Goal: Information Seeking & Learning: Get advice/opinions

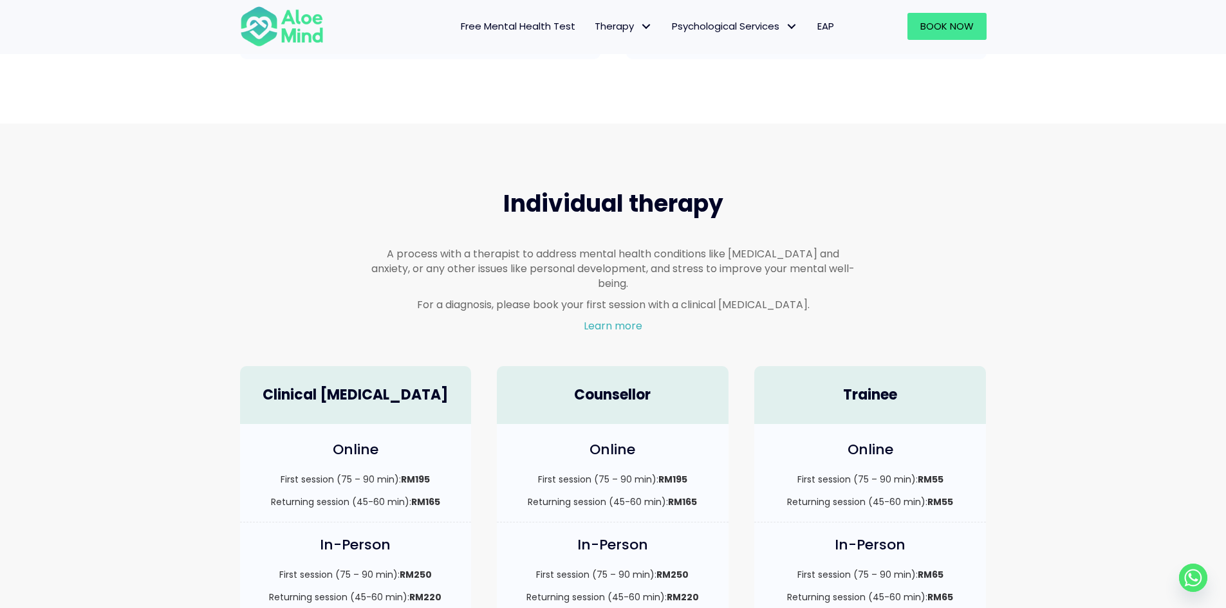
scroll to position [772, 0]
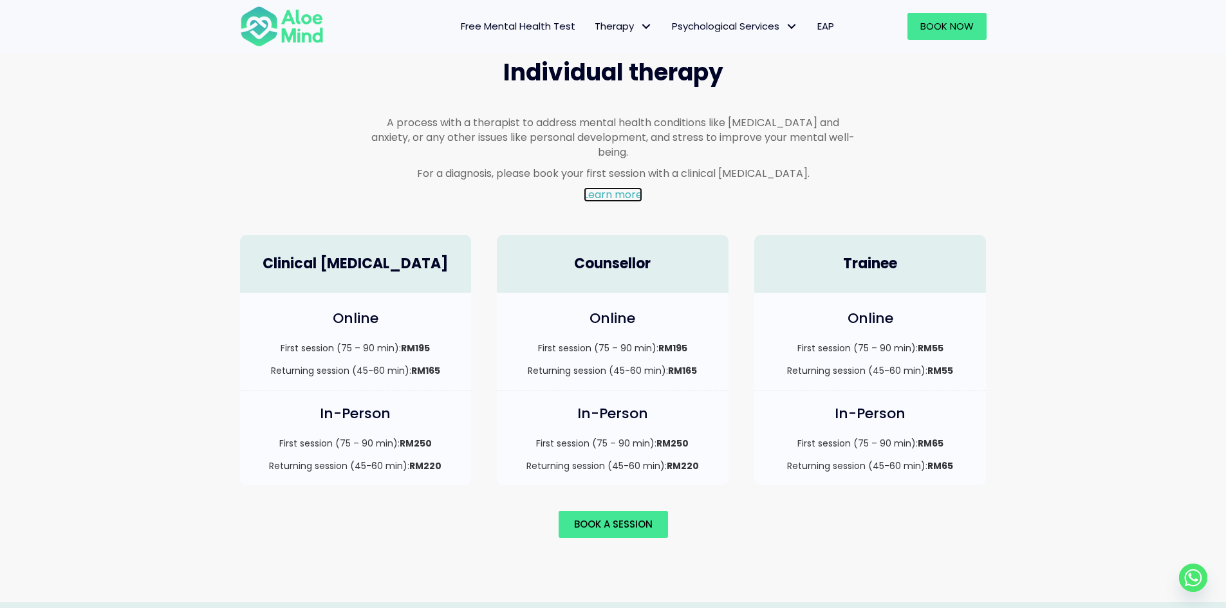
click at [640, 187] on link "Learn more" at bounding box center [613, 194] width 59 height 15
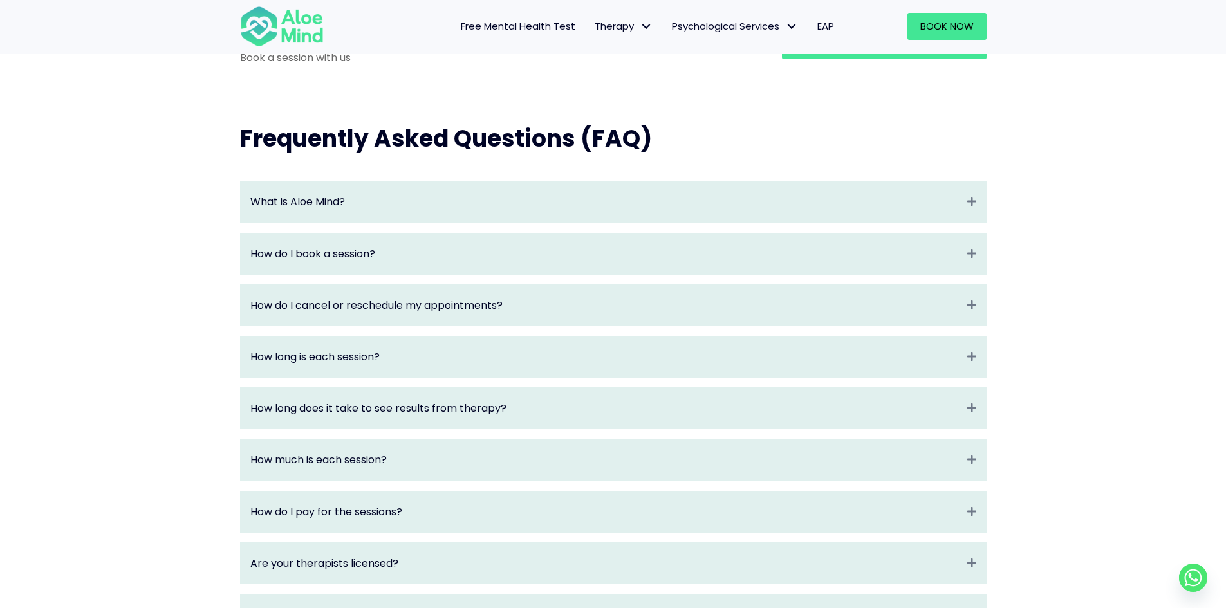
scroll to position [1544, 0]
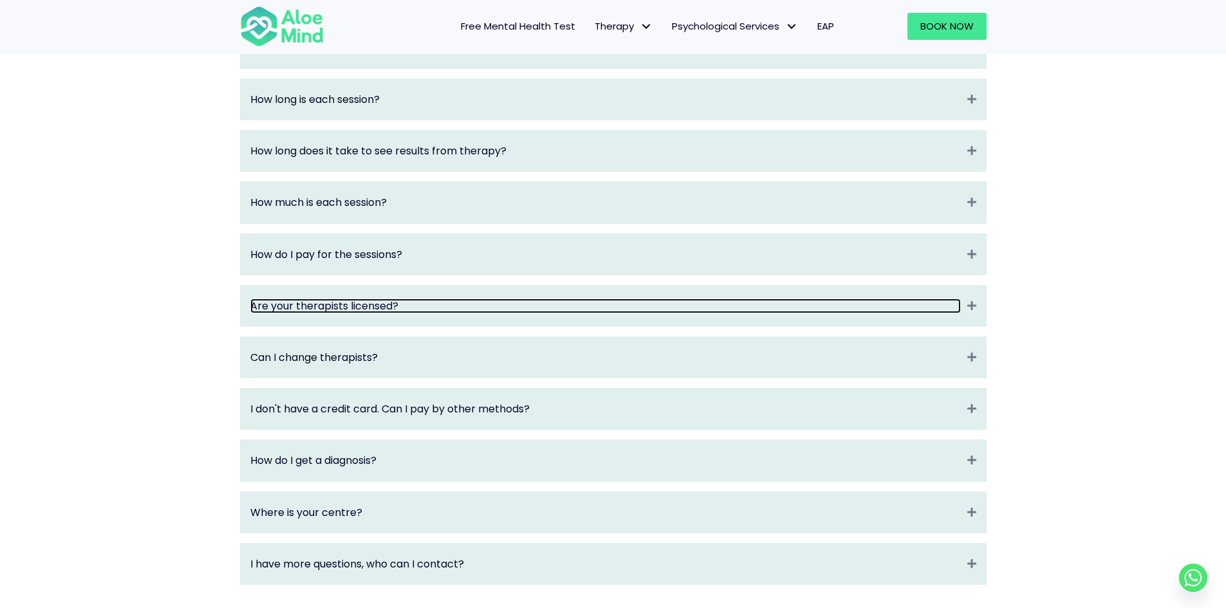
click at [464, 313] on link "Are your therapists licensed?" at bounding box center [605, 306] width 710 height 15
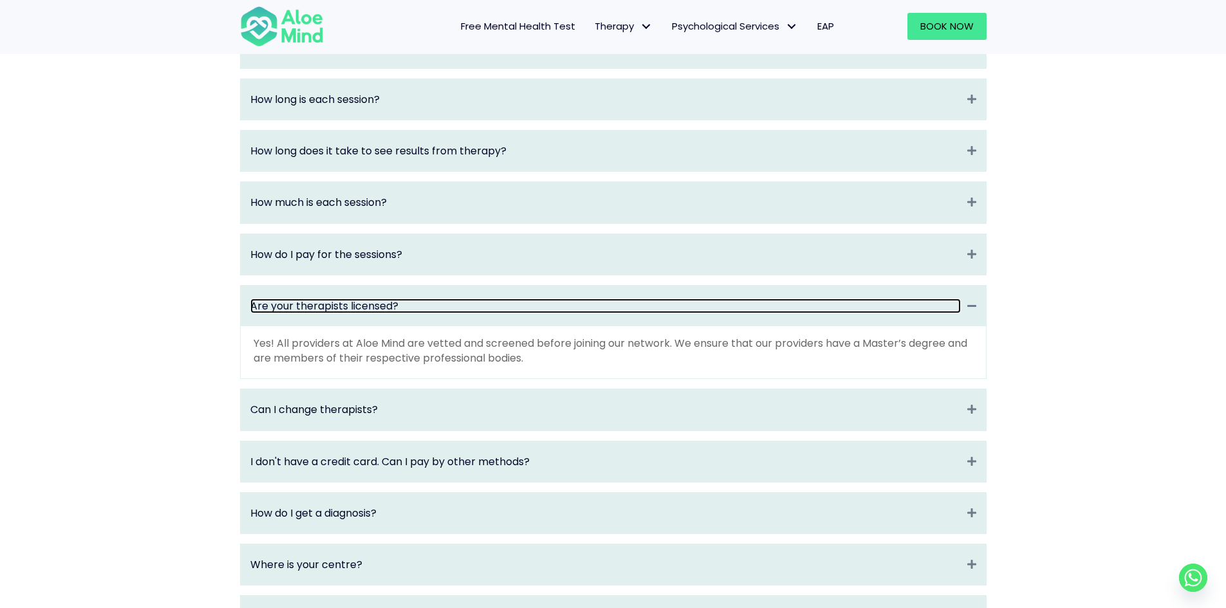
click at [464, 313] on link "Are your therapists licensed?" at bounding box center [605, 306] width 710 height 15
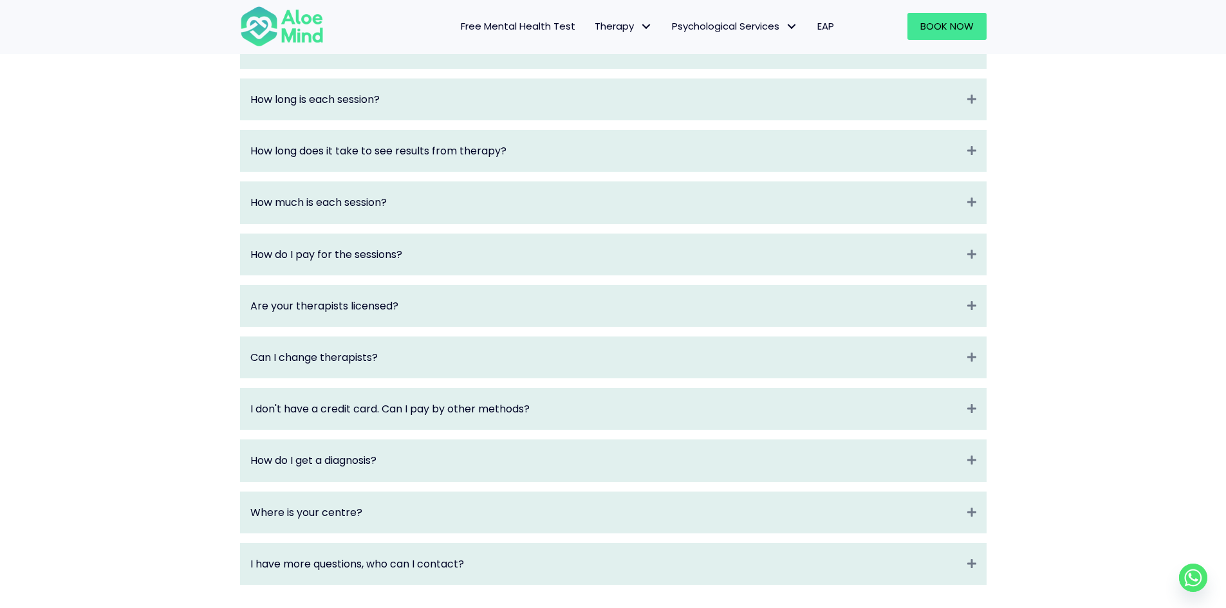
click at [476, 378] on div "Can I change therapists? Expand" at bounding box center [613, 357] width 745 height 41
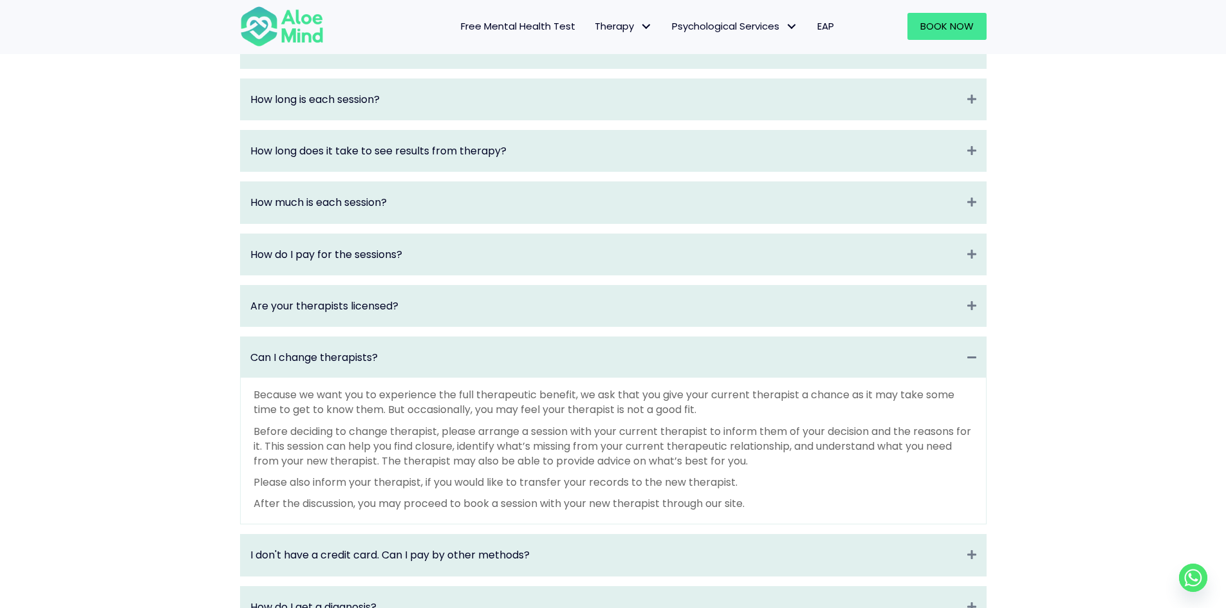
click at [476, 378] on div "Can I change therapists? Collapse" at bounding box center [613, 357] width 745 height 41
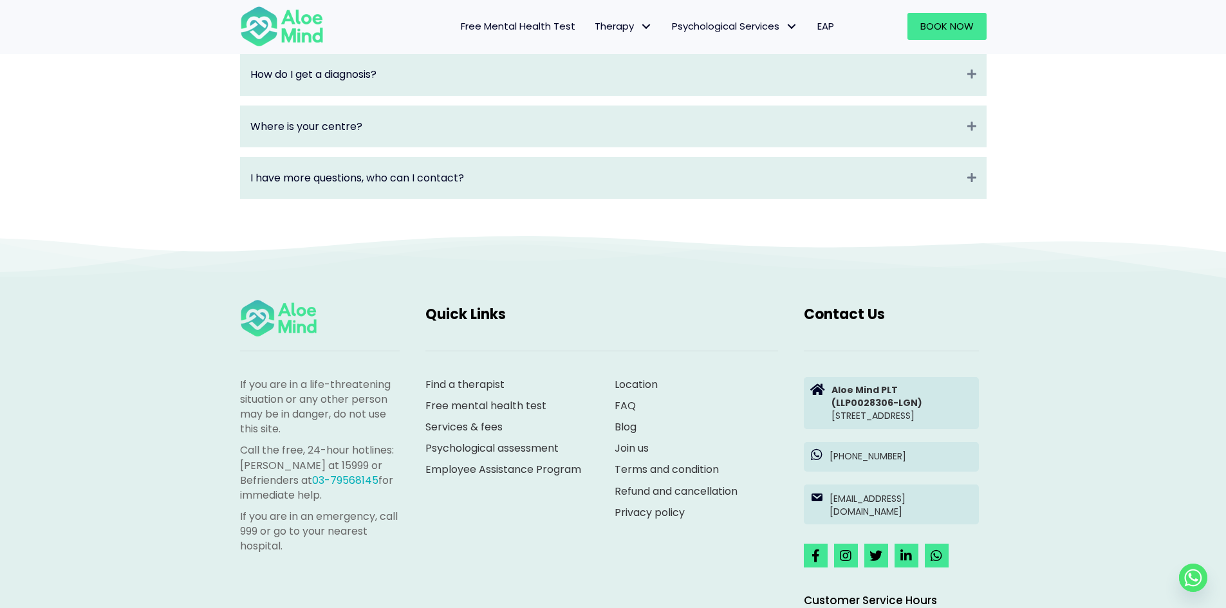
scroll to position [1994, 0]
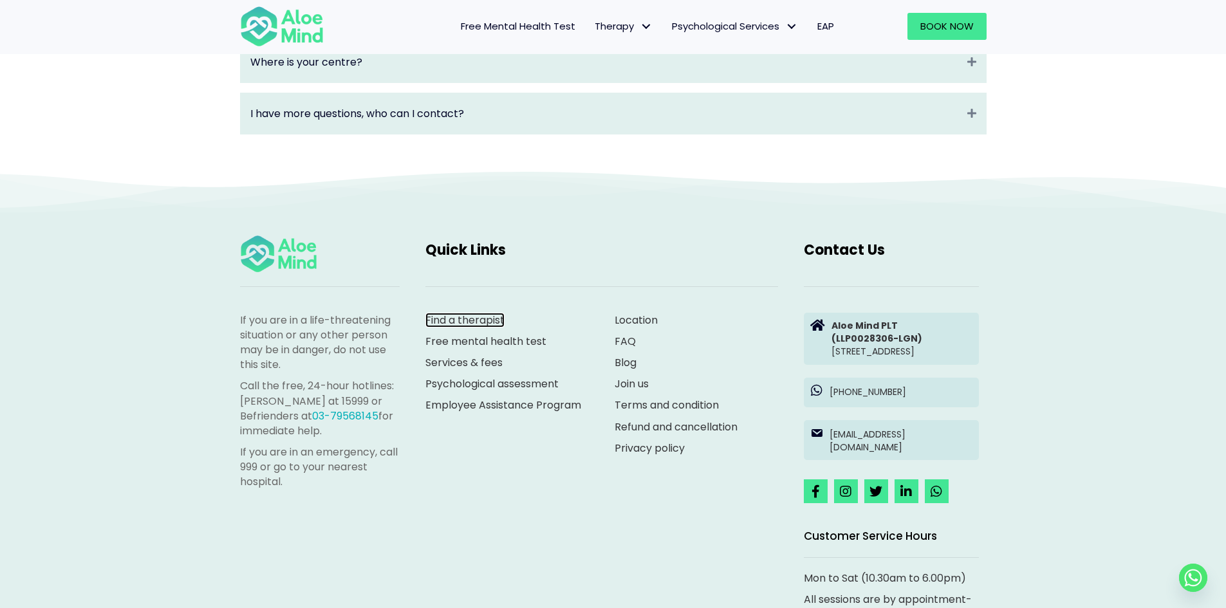
click at [481, 326] on link "Find a therapist" at bounding box center [464, 320] width 79 height 15
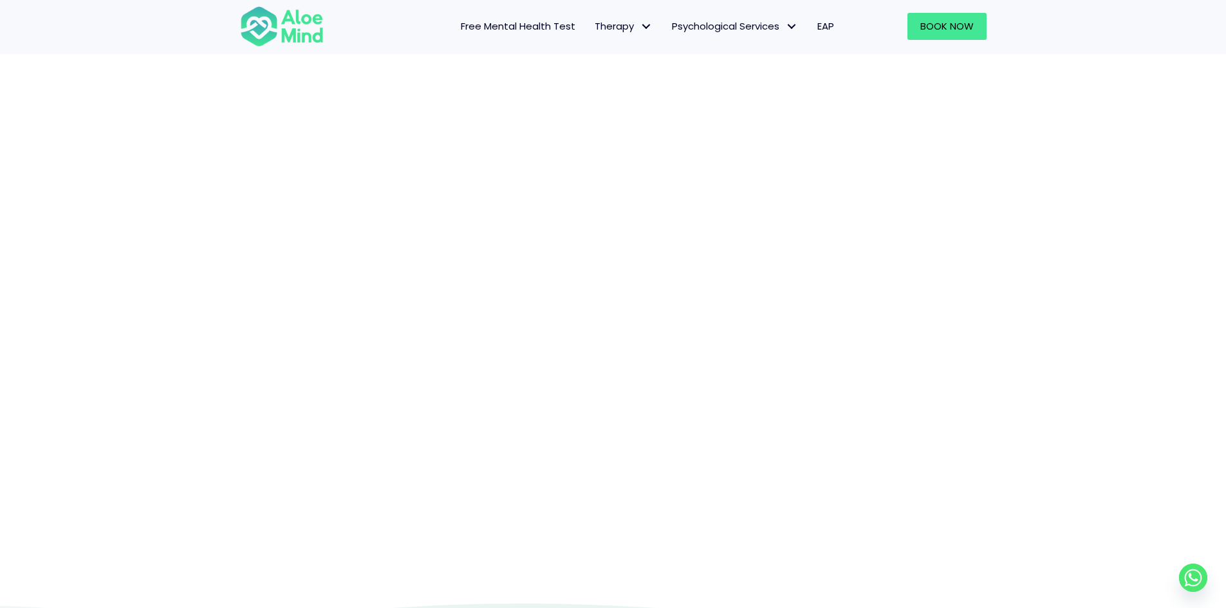
scroll to position [64, 0]
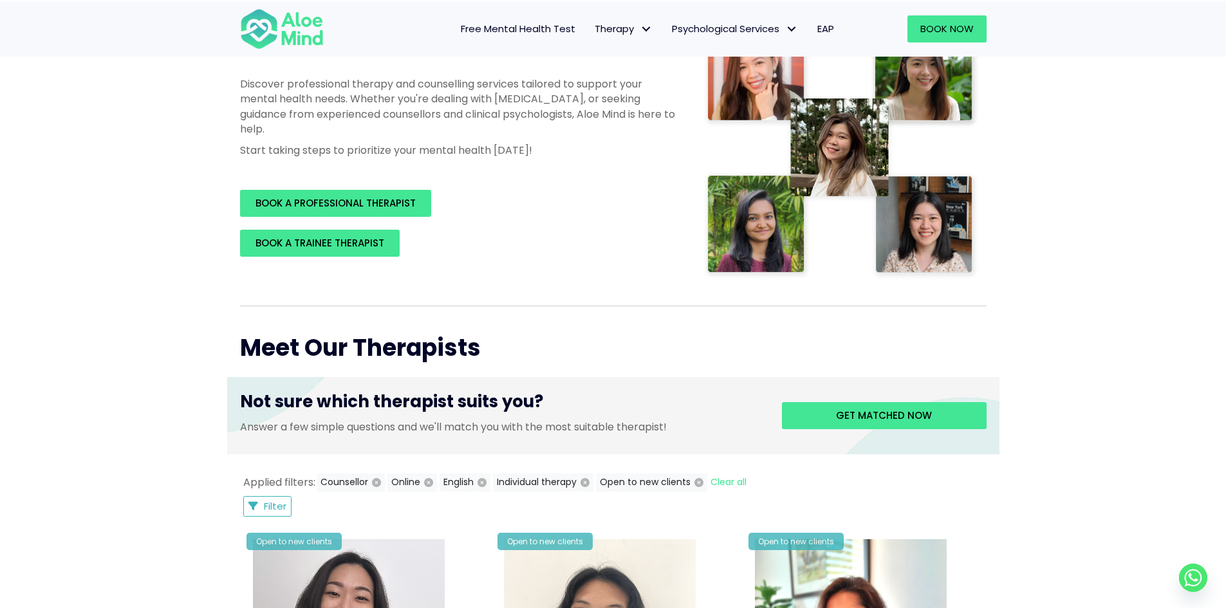
scroll to position [450, 0]
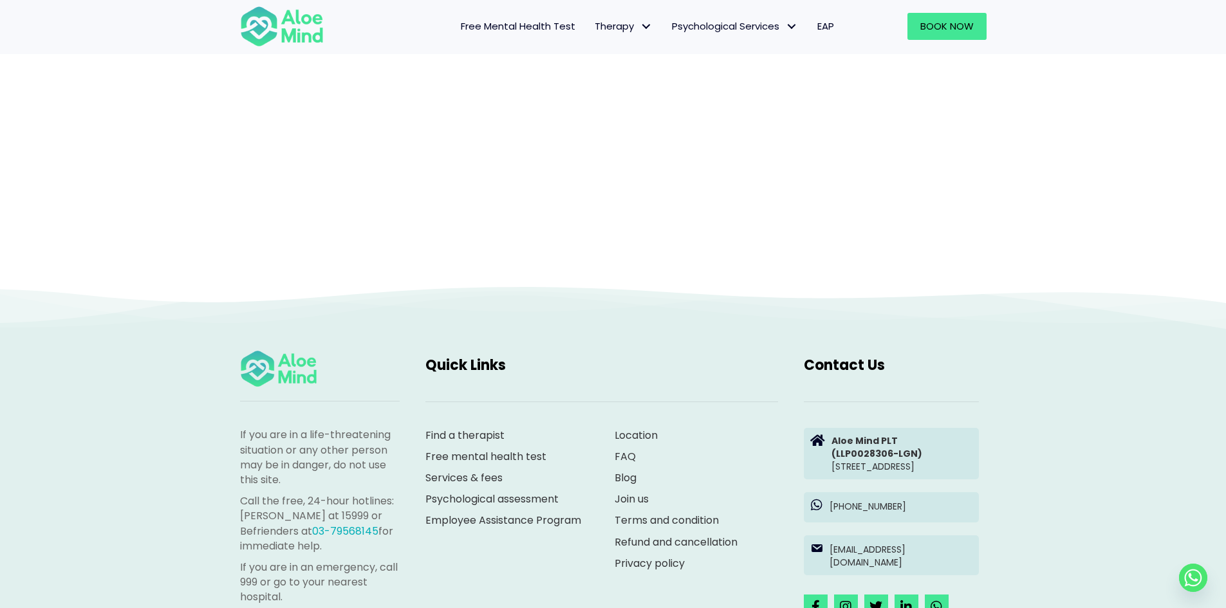
scroll to position [133, 0]
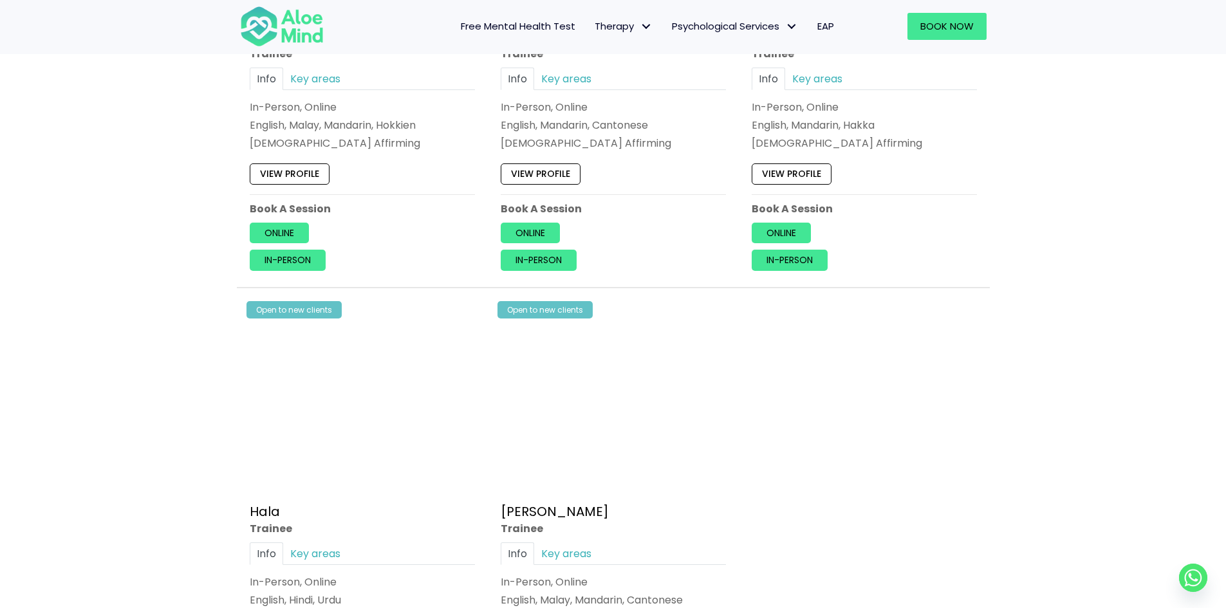
scroll to position [901, 0]
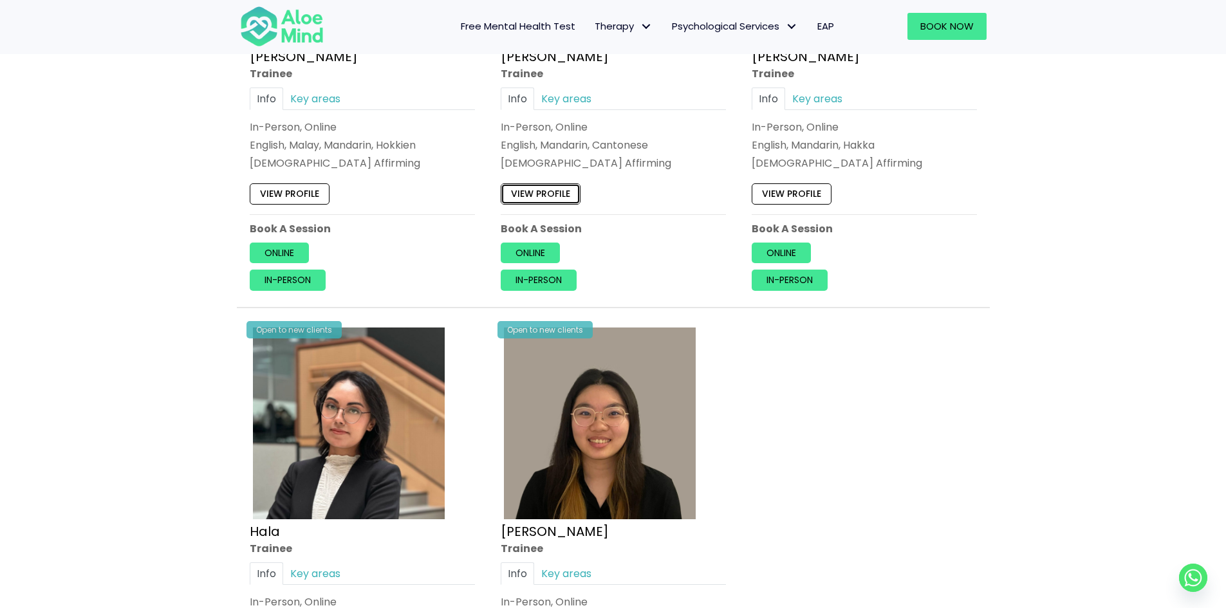
click at [560, 188] on link "View profile" at bounding box center [541, 194] width 80 height 21
click at [816, 176] on div "Open to new clients Joanne Trainee Info Key areas In-Person, Online English, Ma…" at bounding box center [864, 70] width 244 height 461
click at [820, 185] on link "View profile" at bounding box center [791, 194] width 80 height 21
click at [300, 196] on link "View profile" at bounding box center [290, 194] width 80 height 21
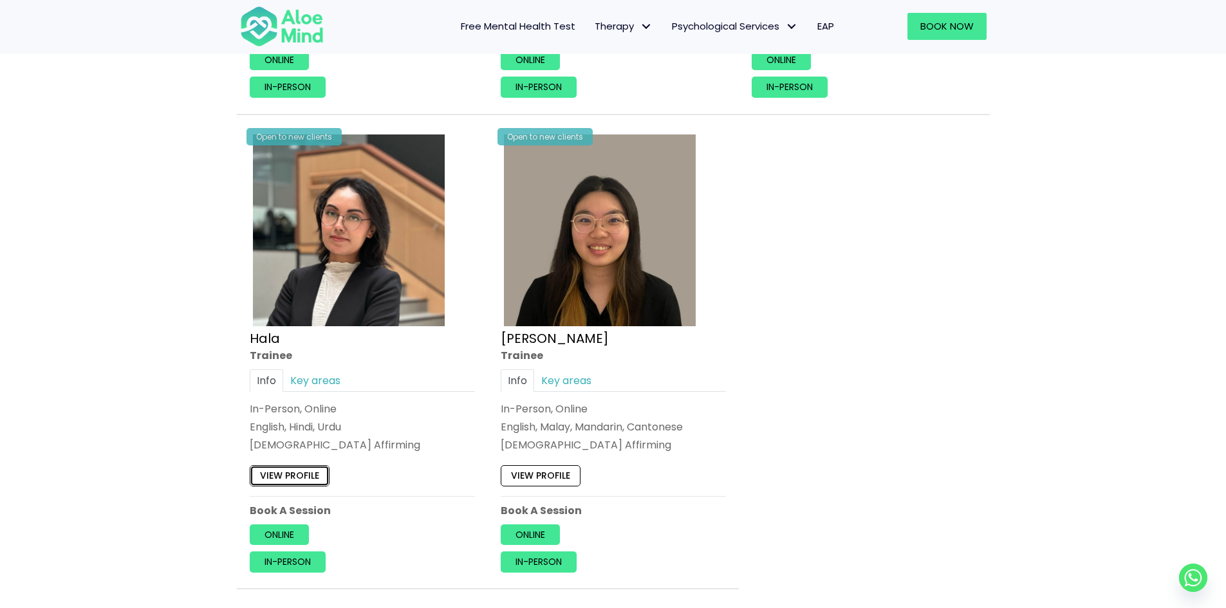
click at [308, 470] on link "View profile" at bounding box center [290, 475] width 80 height 21
click at [550, 479] on link "View profile" at bounding box center [541, 475] width 80 height 21
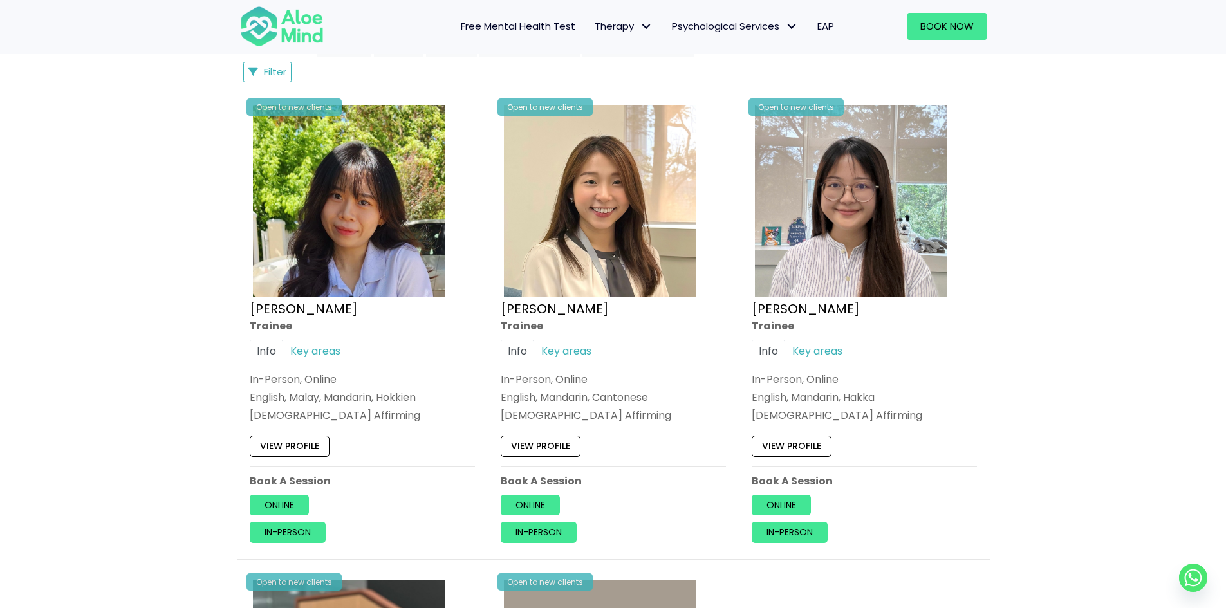
scroll to position [643, 0]
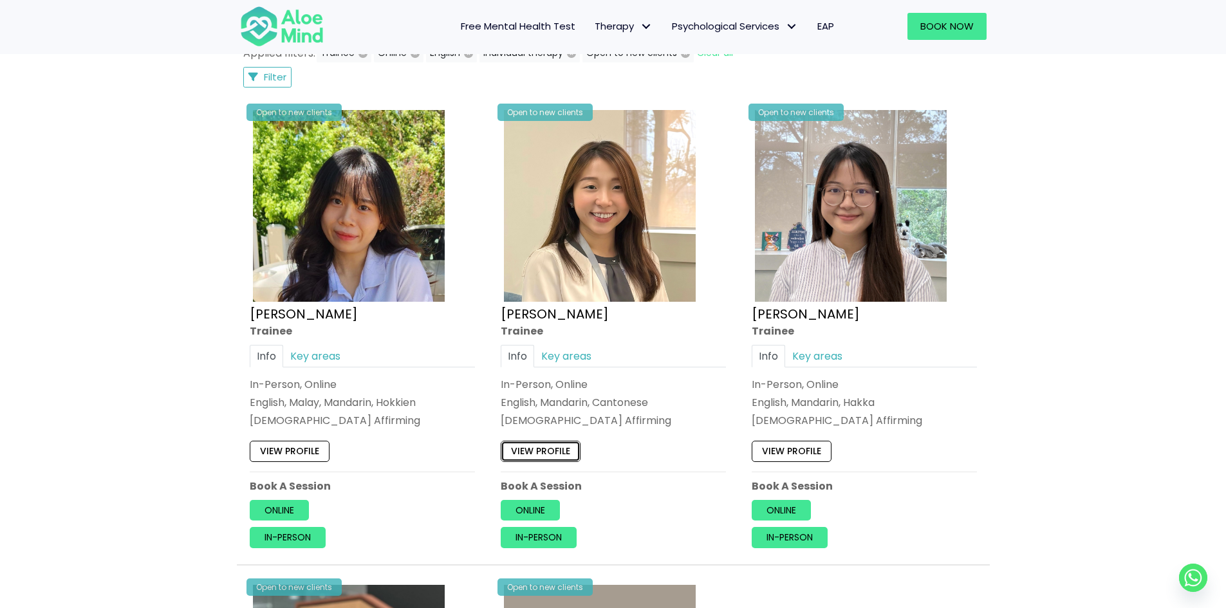
click at [553, 447] on link "View profile" at bounding box center [541, 451] width 80 height 21
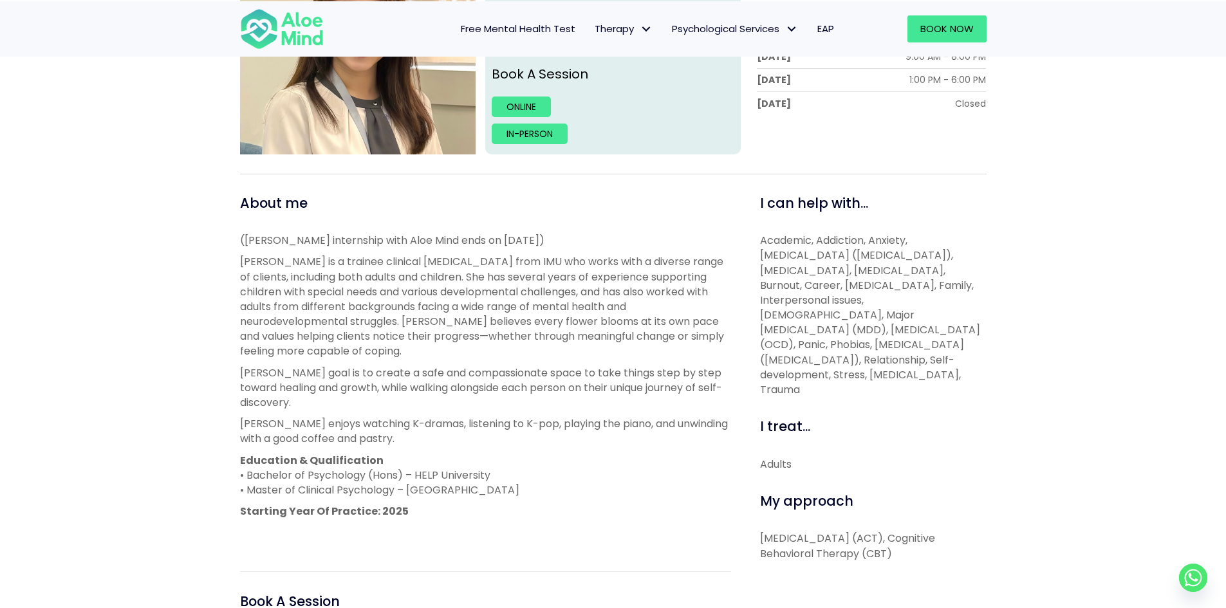
scroll to position [322, 0]
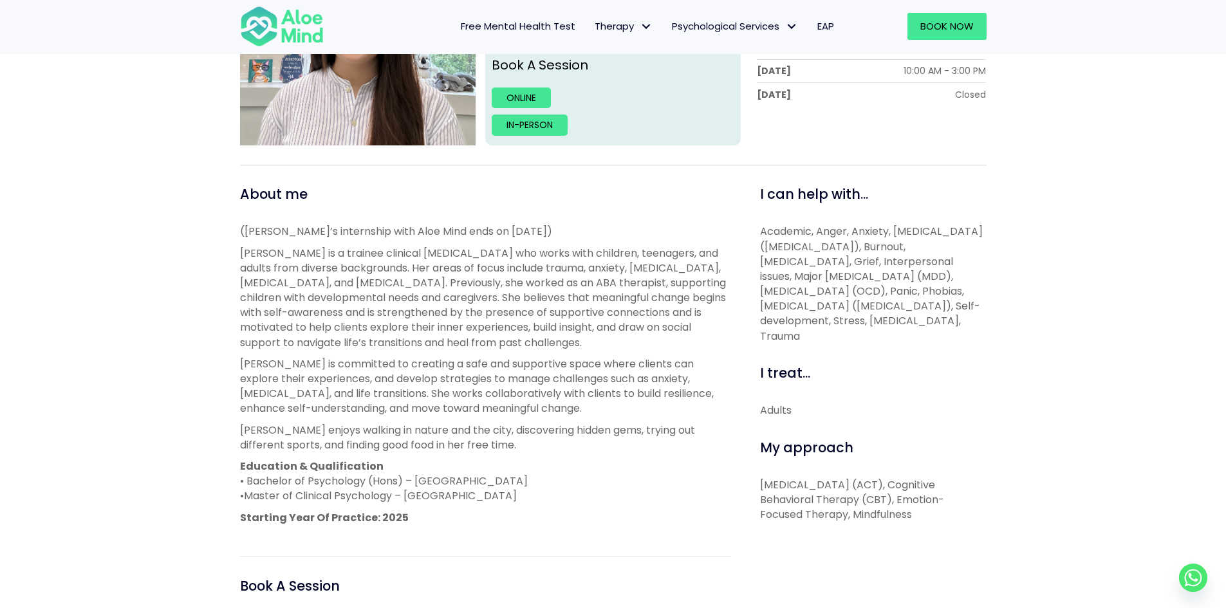
scroll to position [386, 0]
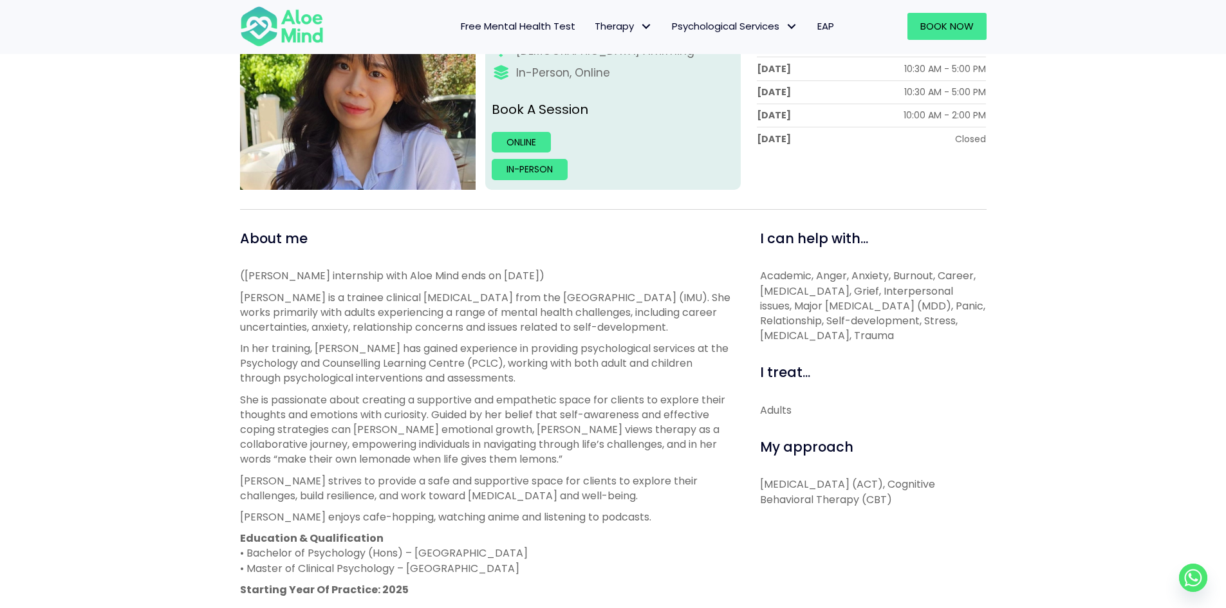
scroll to position [129, 0]
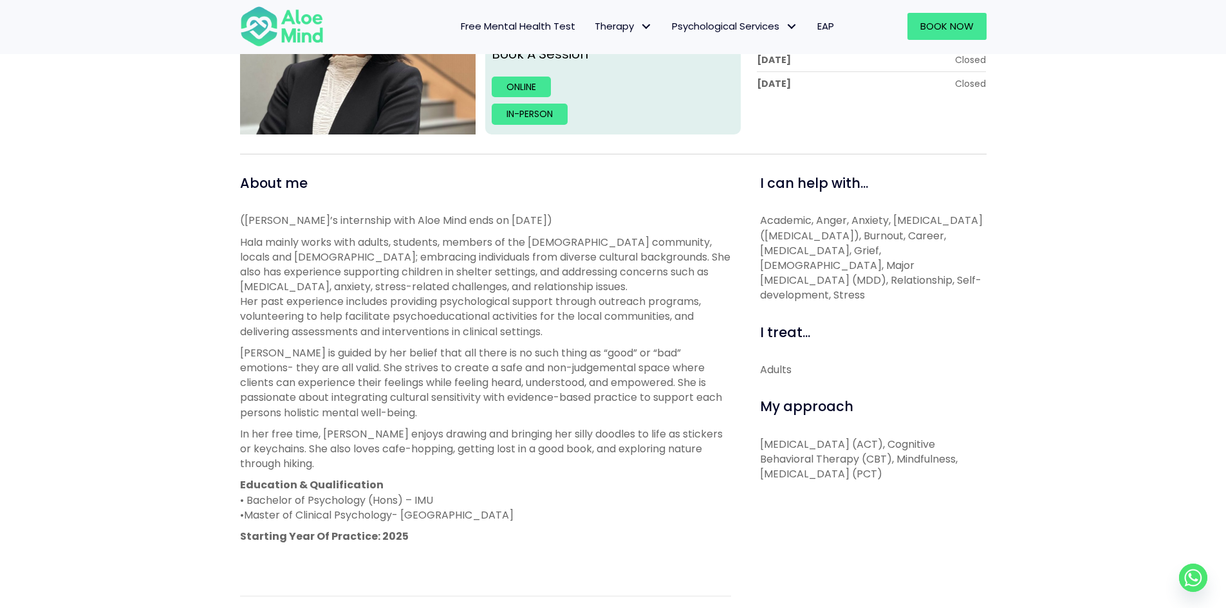
scroll to position [386, 0]
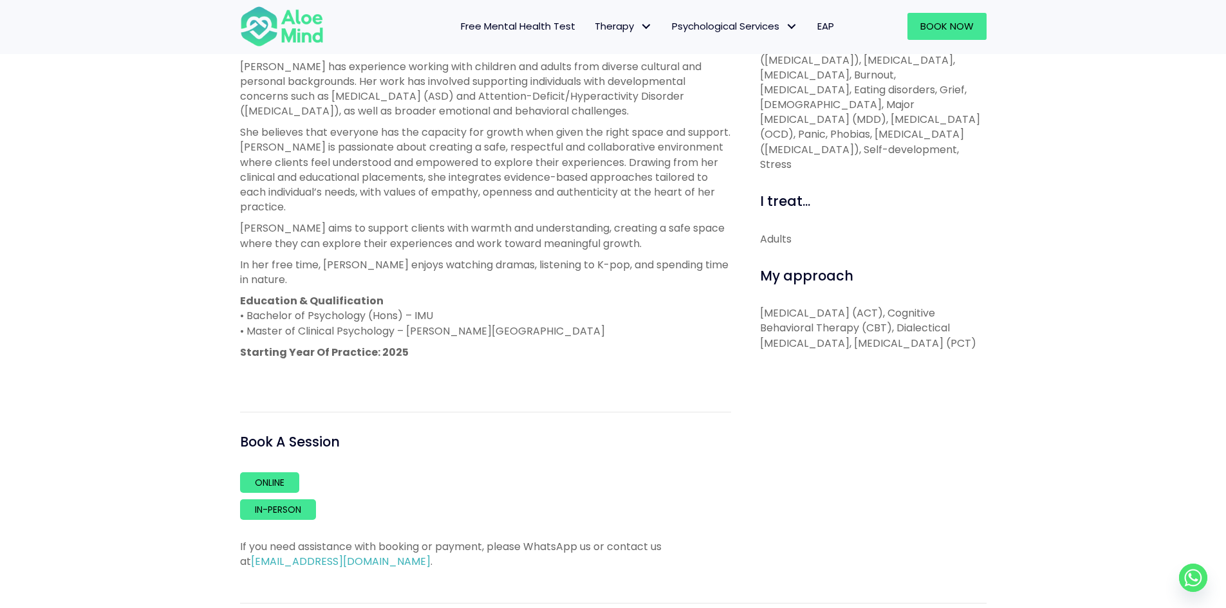
scroll to position [515, 0]
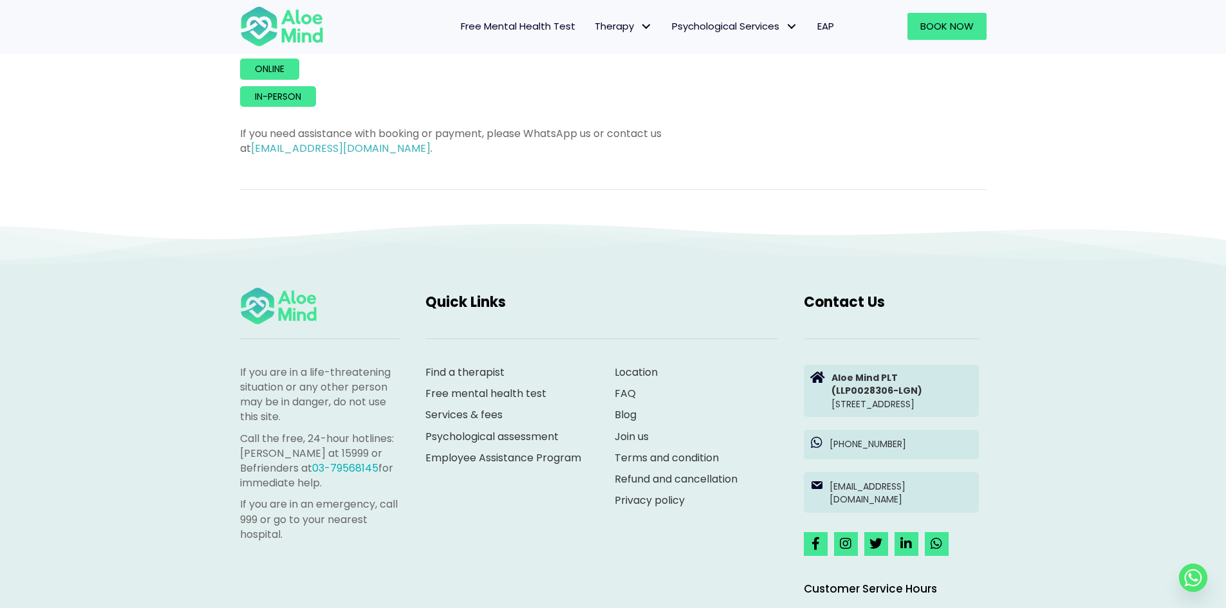
scroll to position [965, 0]
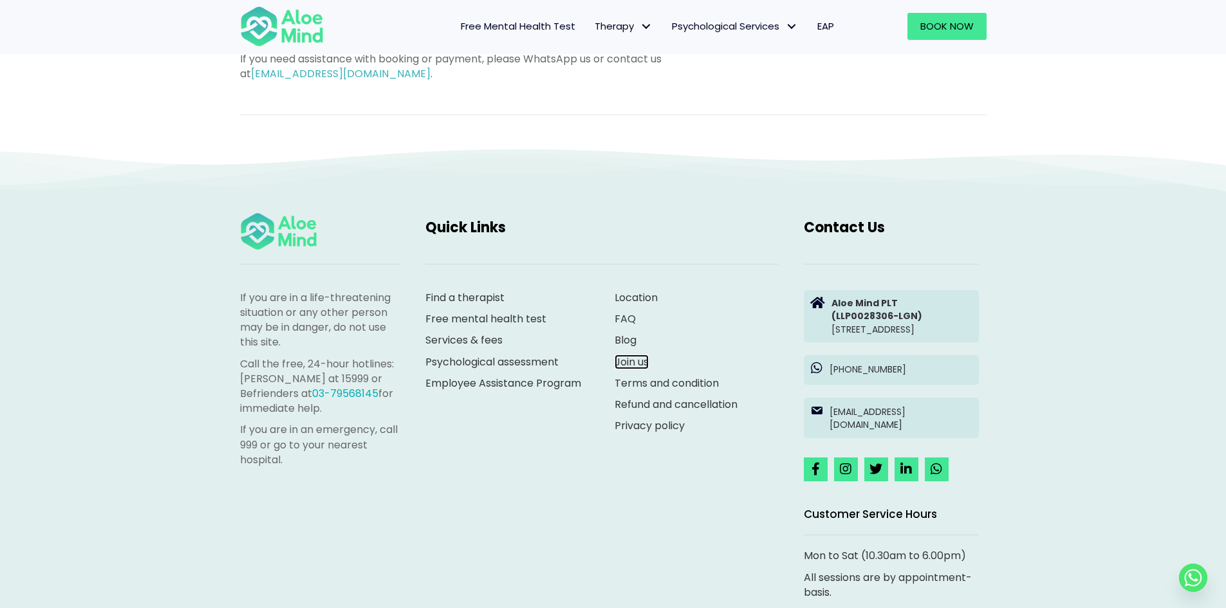
click at [632, 354] on link "Join us" at bounding box center [631, 361] width 34 height 15
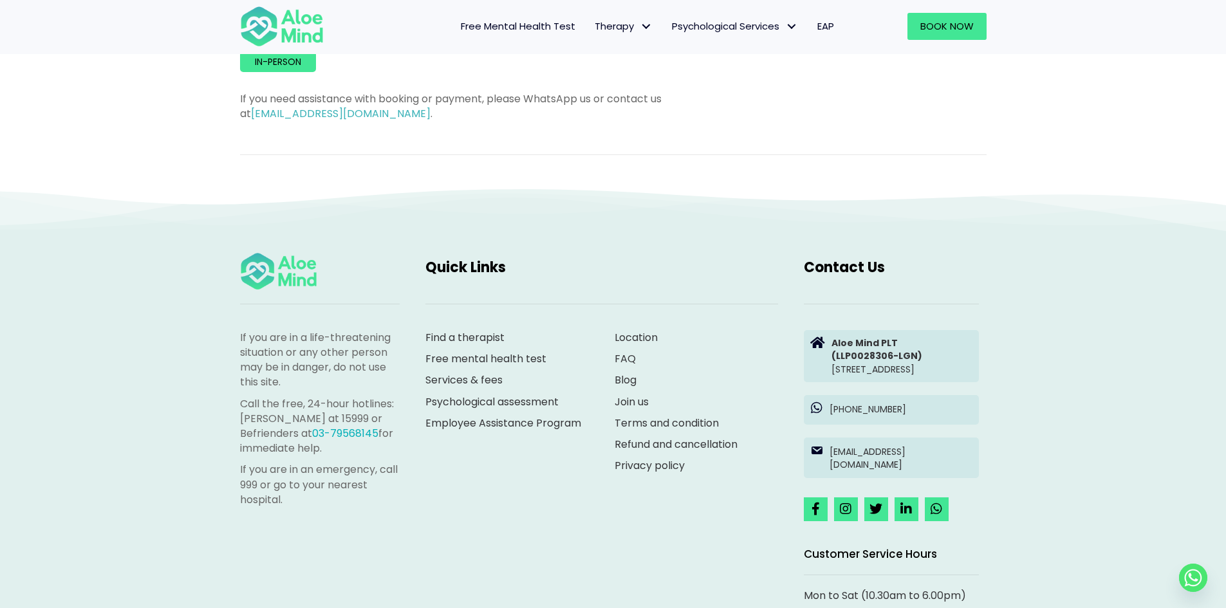
scroll to position [772, 0]
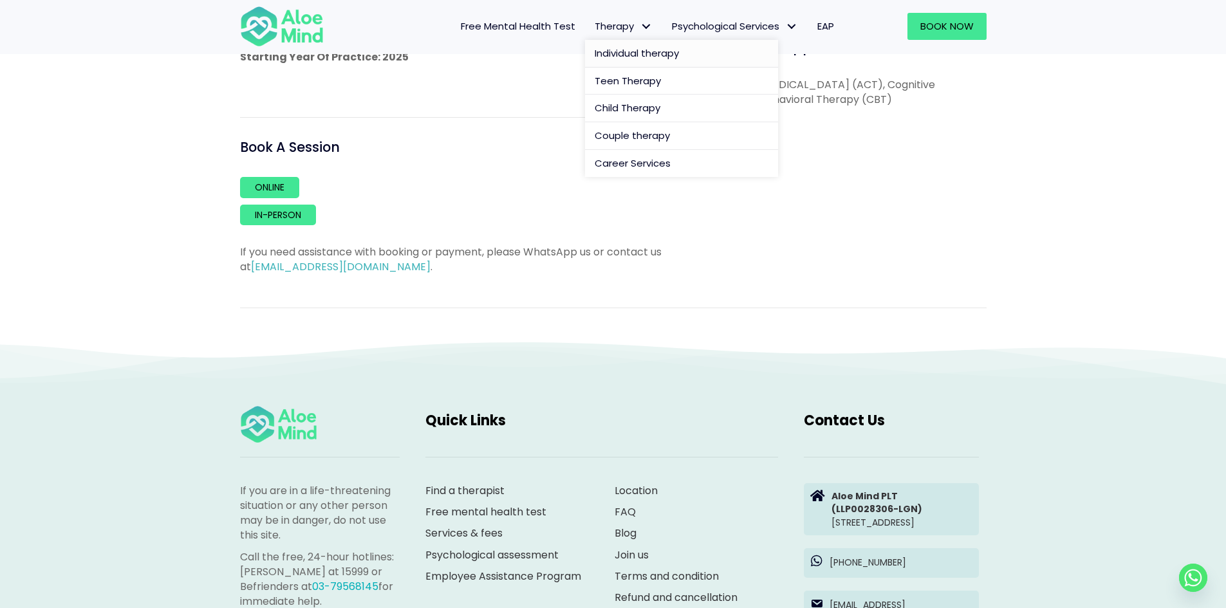
click at [625, 57] on span "Individual therapy" at bounding box center [636, 53] width 84 height 14
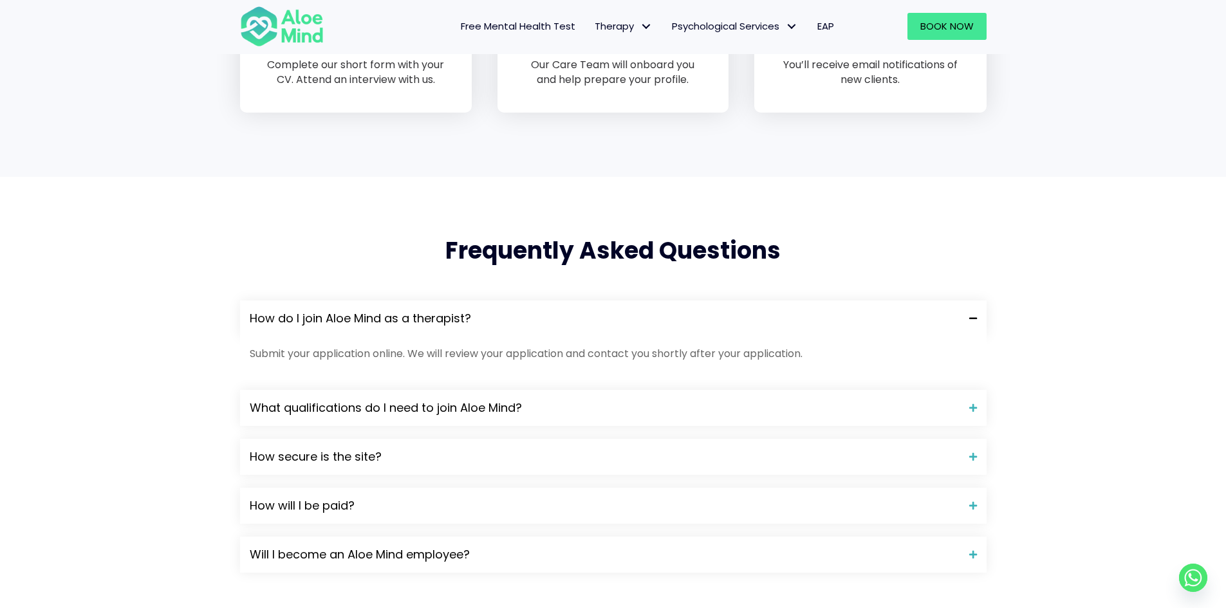
scroll to position [1029, 0]
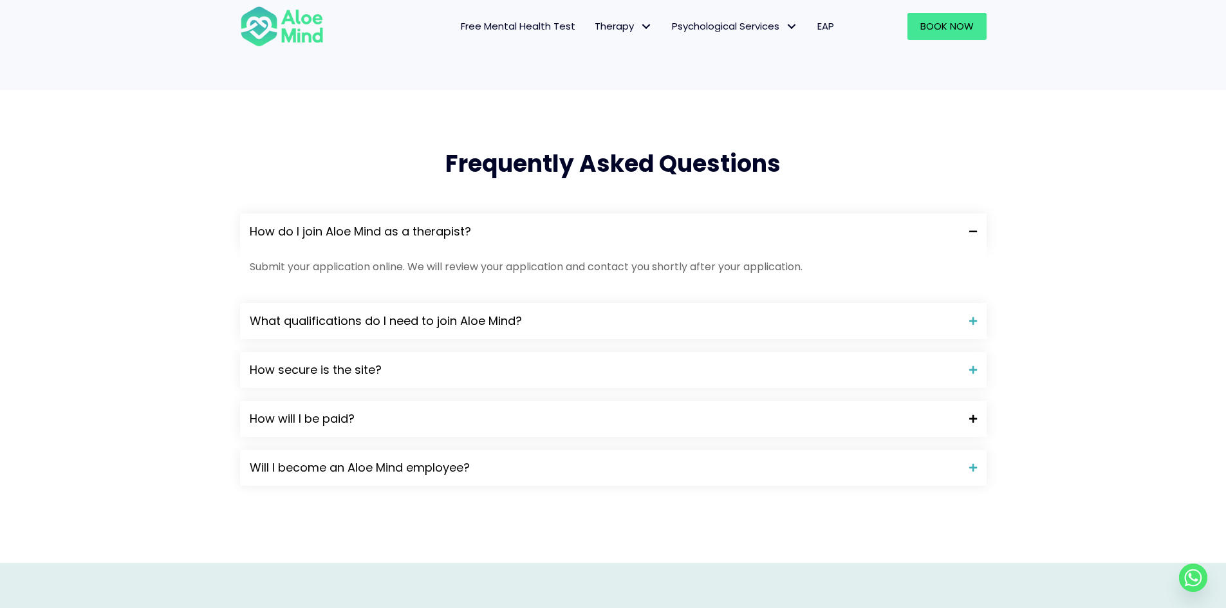
click at [564, 407] on div "How will I be paid?" at bounding box center [613, 419] width 746 height 36
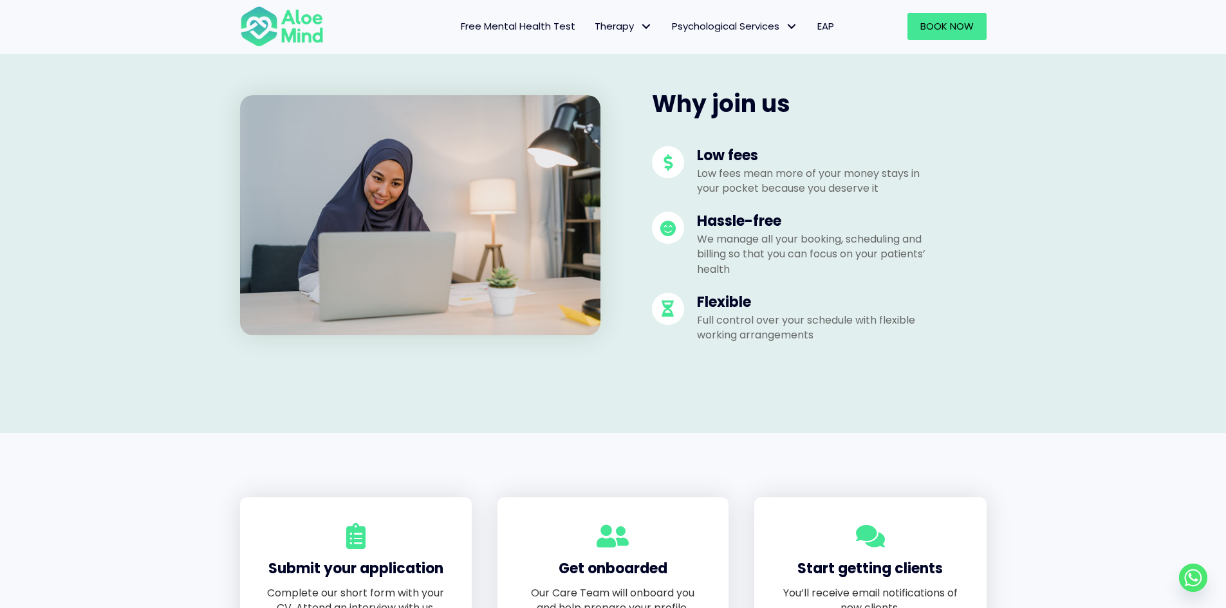
scroll to position [322, 0]
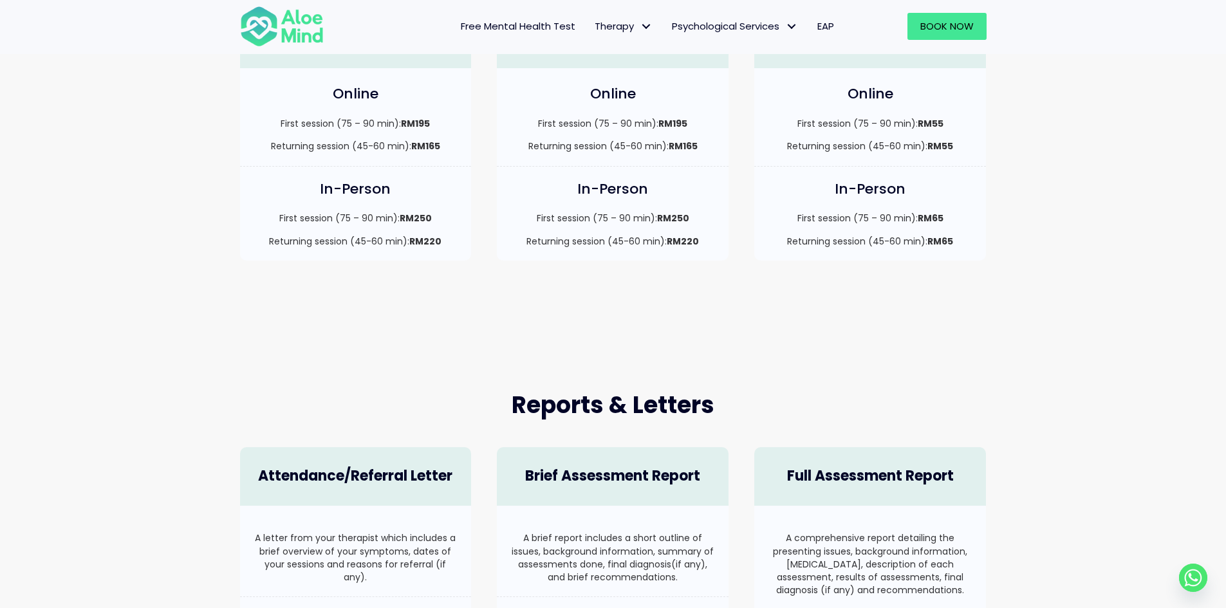
scroll to position [386, 0]
